Goal: Transaction & Acquisition: Purchase product/service

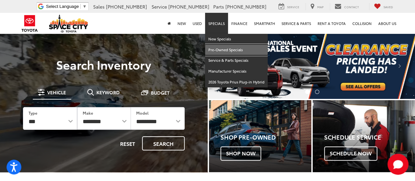
click at [223, 52] on link "Pre-Owned Specials" at bounding box center [236, 50] width 63 height 11
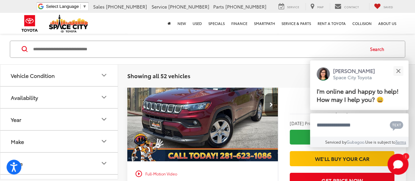
scroll to position [1041, 0]
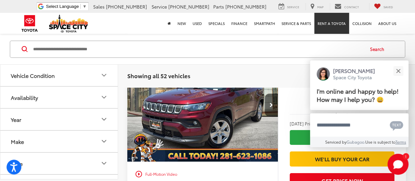
click at [330, 26] on link "Rent a Toyota" at bounding box center [332, 23] width 35 height 21
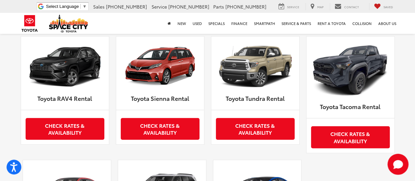
scroll to position [333, 0]
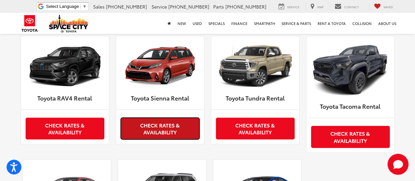
click at [183, 129] on link "Check Rates & Availability" at bounding box center [160, 129] width 79 height 22
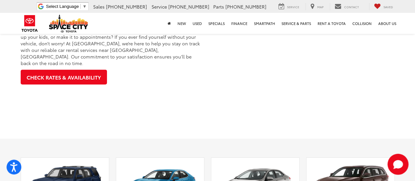
scroll to position [0, 0]
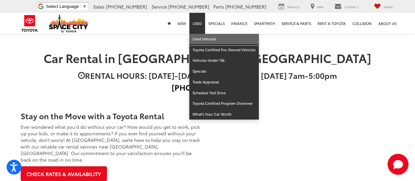
click at [201, 38] on link "Used Vehicles" at bounding box center [224, 39] width 70 height 11
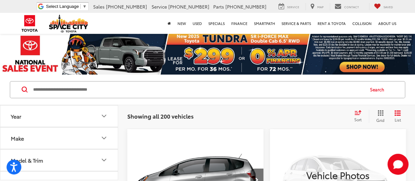
click at [365, 115] on div "Sort" at bounding box center [360, 116] width 18 height 13
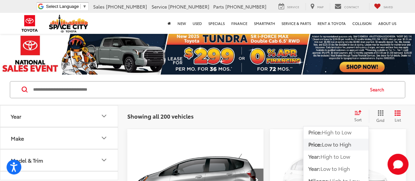
click at [348, 145] on span "Low to High" at bounding box center [337, 144] width 30 height 8
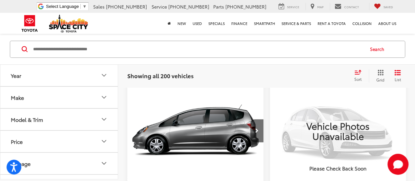
scroll to position [49, 0]
click at [258, 134] on button "Next image" at bounding box center [257, 131] width 13 height 23
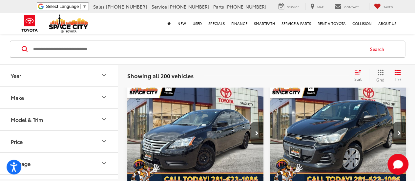
scroll to position [770, 0]
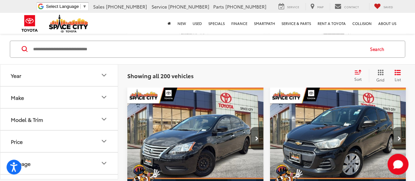
click at [401, 127] on button "Next image" at bounding box center [399, 138] width 13 height 23
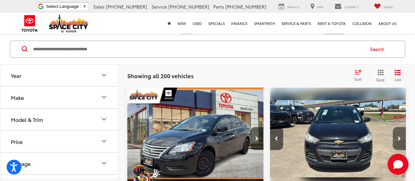
click at [401, 127] on button "Next image" at bounding box center [399, 138] width 13 height 23
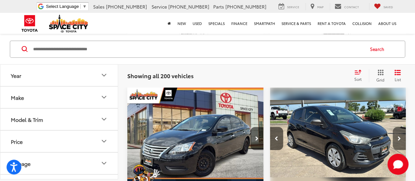
click at [401, 127] on button "Next image" at bounding box center [399, 138] width 13 height 23
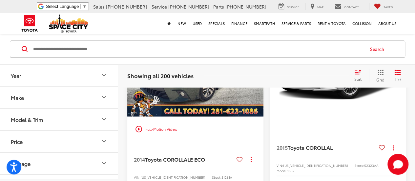
scroll to position [1964, 0]
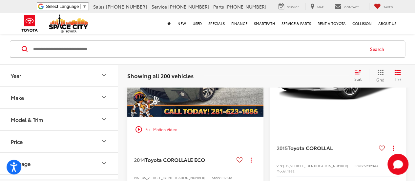
click at [249, 117] on img "2014 Toyota COROLLA LE ECO 0" at bounding box center [195, 65] width 137 height 103
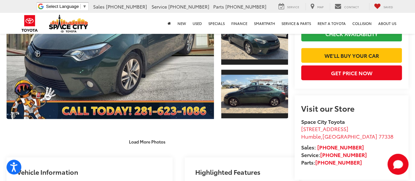
scroll to position [115, 0]
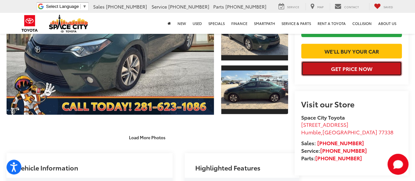
click at [344, 76] on button "Get Price Now" at bounding box center [351, 68] width 101 height 15
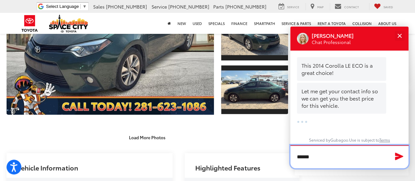
scroll to position [3, 0]
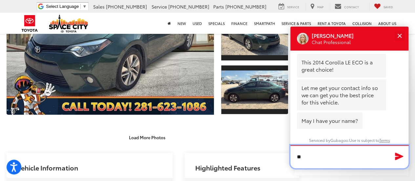
type input "*"
type input "***"
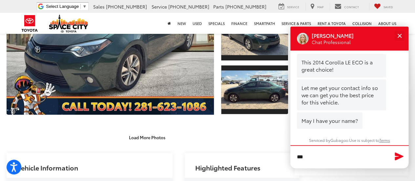
click at [399, 156] on icon "Send Message" at bounding box center [399, 156] width 9 height 8
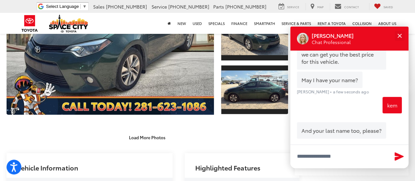
scroll to position [62, 0]
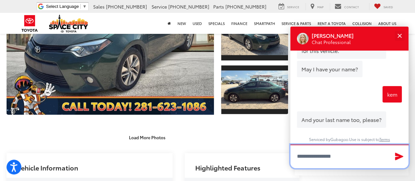
click at [340, 160] on input "Type your message" at bounding box center [350, 156] width 118 height 24
type input "******"
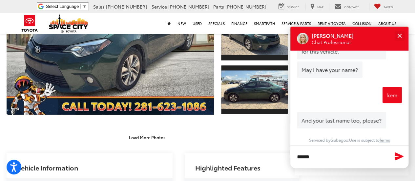
click at [399, 153] on icon "Send Message" at bounding box center [399, 156] width 11 height 10
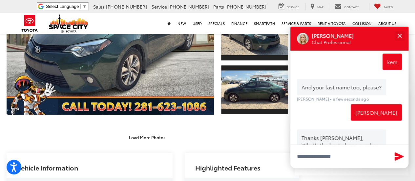
scroll to position [127, 0]
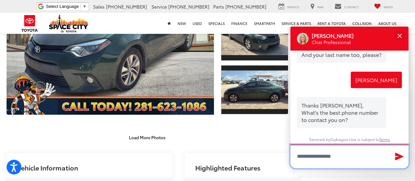
click at [355, 163] on input "Type your message" at bounding box center [350, 156] width 118 height 24
type input "**********"
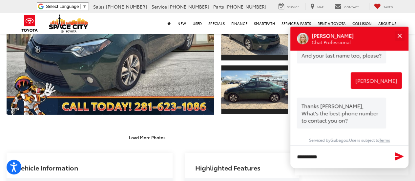
click at [401, 157] on icon "Send Message" at bounding box center [399, 156] width 9 height 8
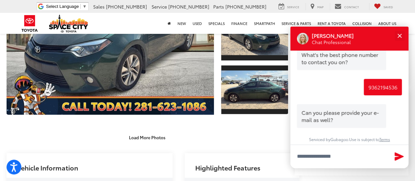
scroll to position [185, 0]
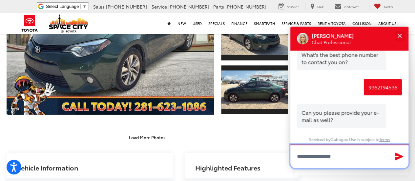
click at [330, 152] on input "Type your message" at bounding box center [350, 156] width 118 height 24
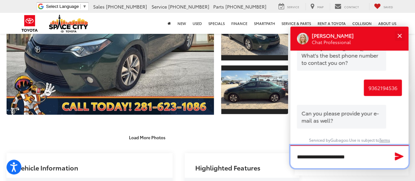
type input "**********"
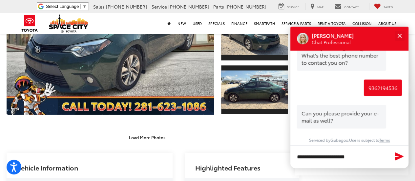
click at [401, 156] on icon "Send Message" at bounding box center [399, 156] width 9 height 8
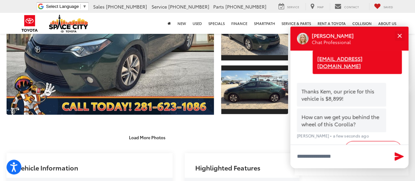
scroll to position [315, 0]
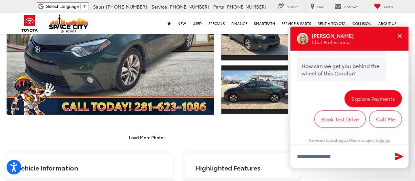
click at [366, 98] on button "Explore Payments" at bounding box center [373, 98] width 57 height 17
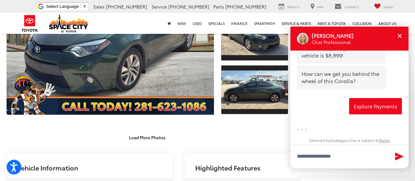
scroll to position [308, 0]
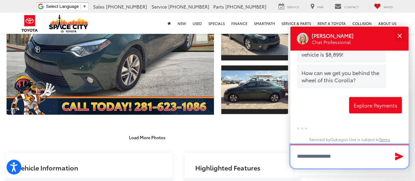
click at [359, 155] on textarea "Type your message" at bounding box center [350, 156] width 118 height 24
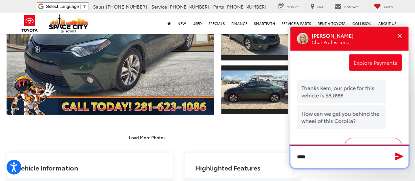
scroll to position [398, 0]
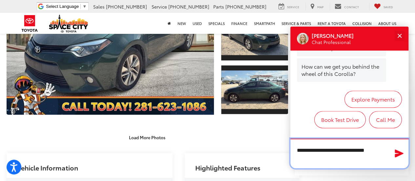
type textarea "**********"
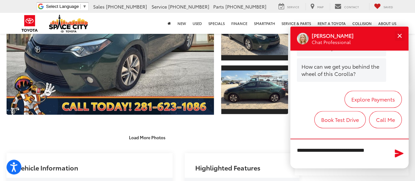
click at [399, 154] on icon "Send Message" at bounding box center [399, 153] width 9 height 8
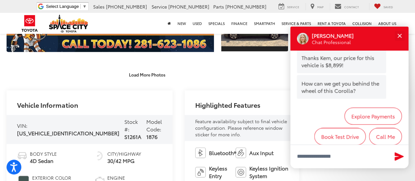
scroll to position [470, 0]
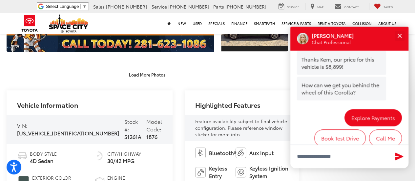
click at [372, 110] on button "Explore Payments" at bounding box center [373, 117] width 57 height 17
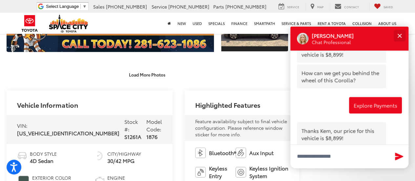
scroll to position [508, 0]
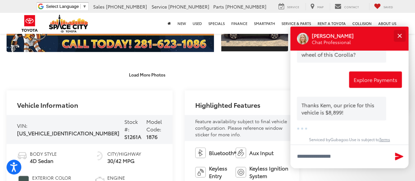
click at [403, 33] on button "Close" at bounding box center [400, 36] width 14 height 14
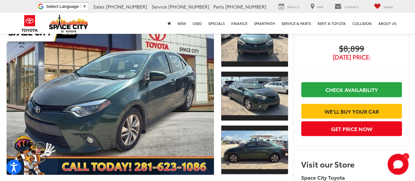
scroll to position [0, 0]
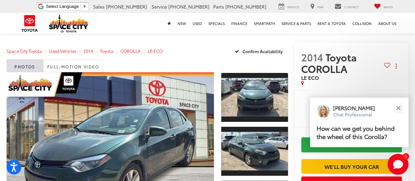
click at [381, 63] on span "2014 Toyota COROLLA" at bounding box center [342, 62] width 83 height 23
